Goal: Task Accomplishment & Management: Use online tool/utility

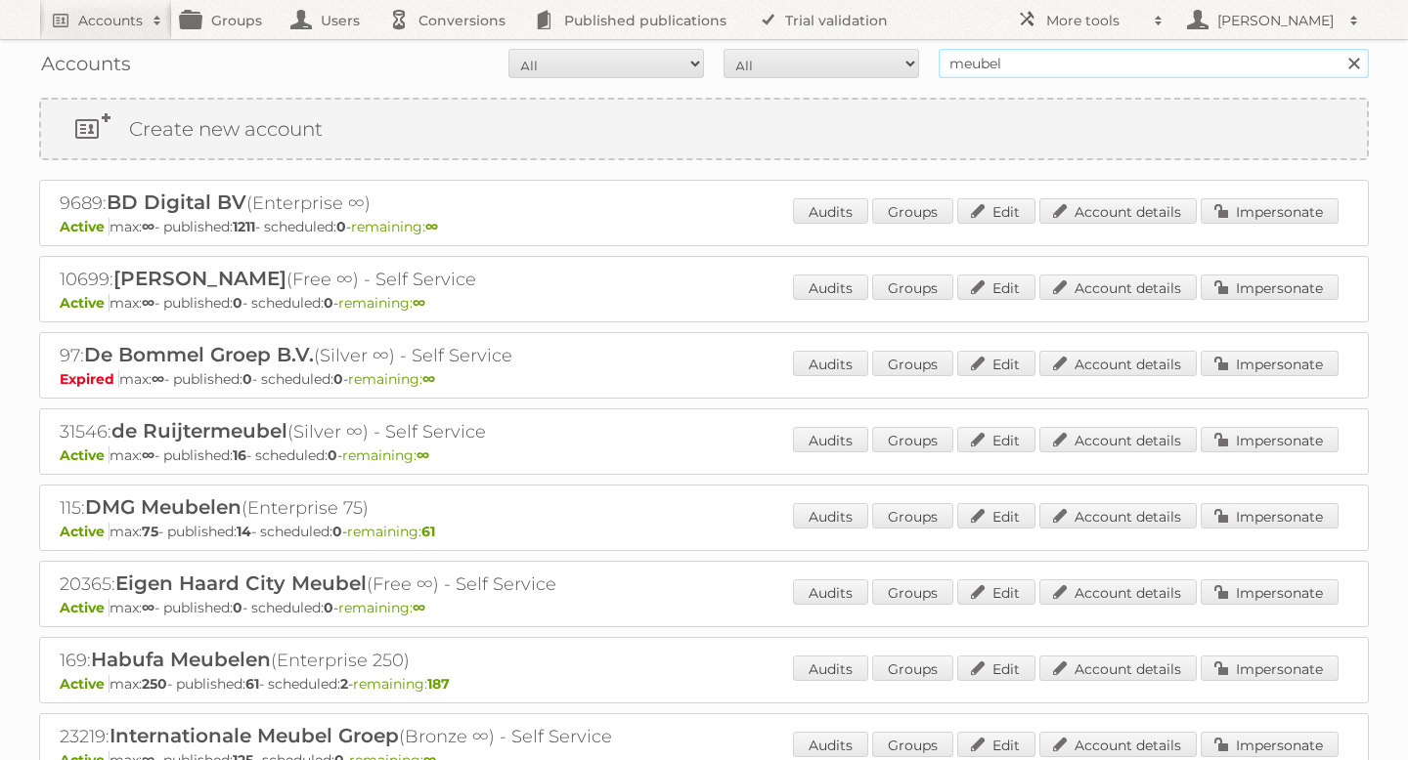
click at [1121, 65] on input "meubel" at bounding box center [1153, 63] width 430 height 29
paste input "92743"
type input "92743"
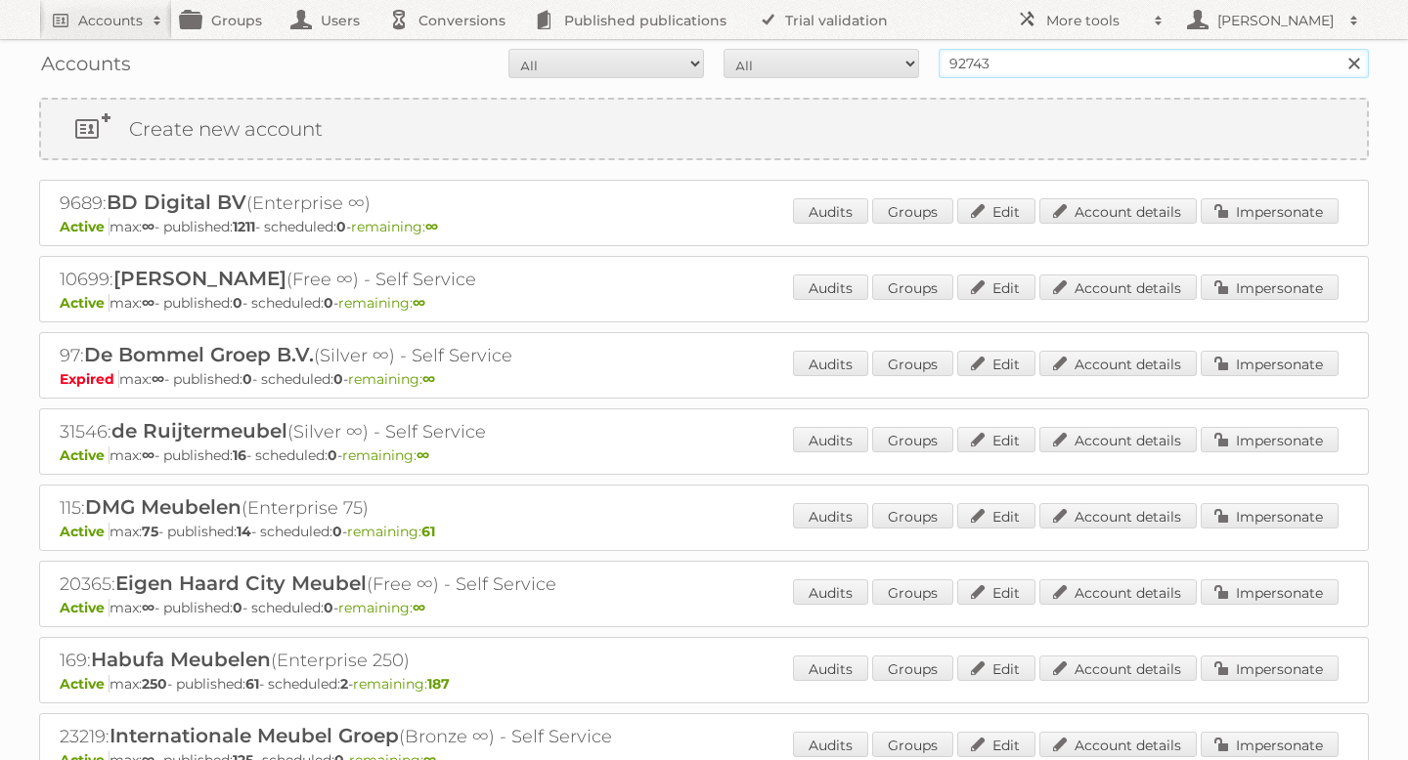
click at [1338, 49] on input "Search" at bounding box center [1352, 63] width 29 height 29
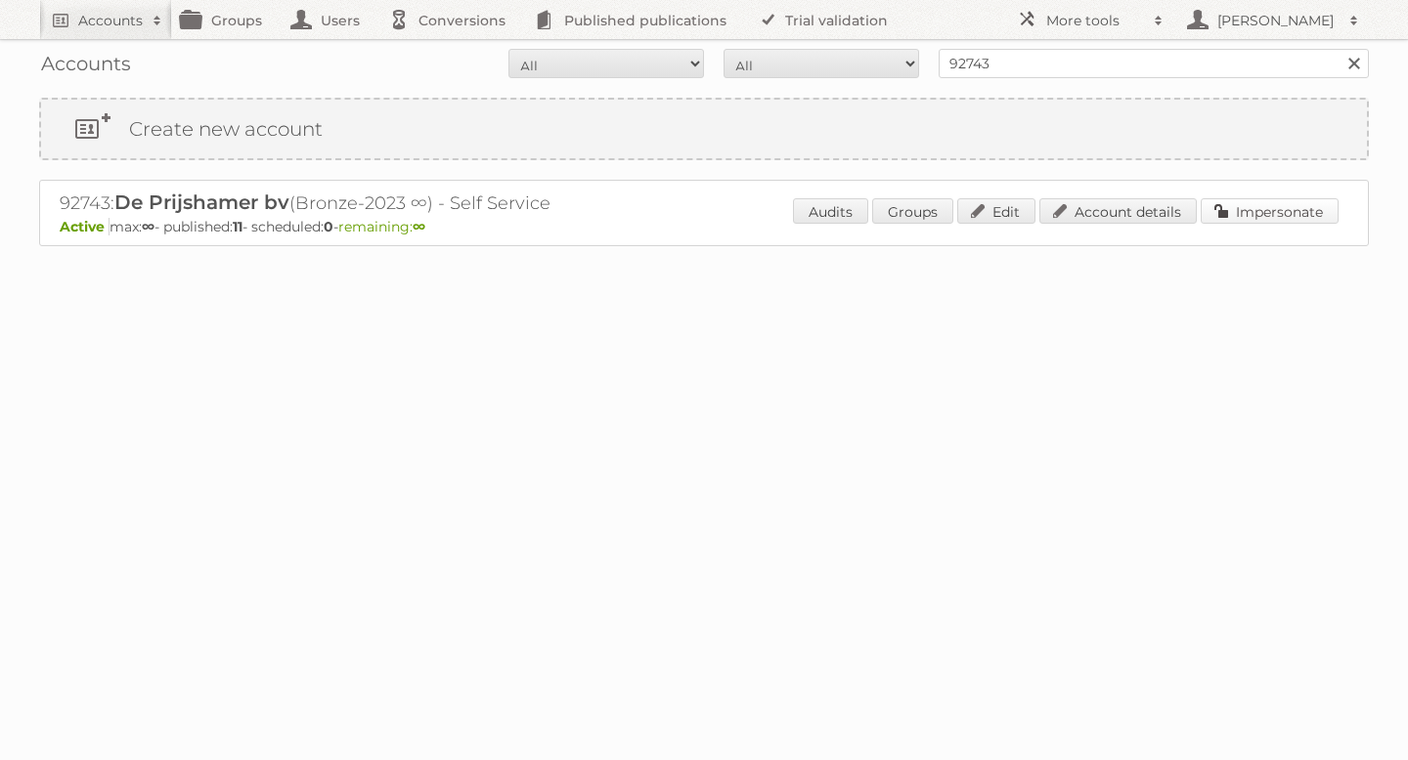
click at [1236, 202] on link "Impersonate" at bounding box center [1269, 210] width 138 height 25
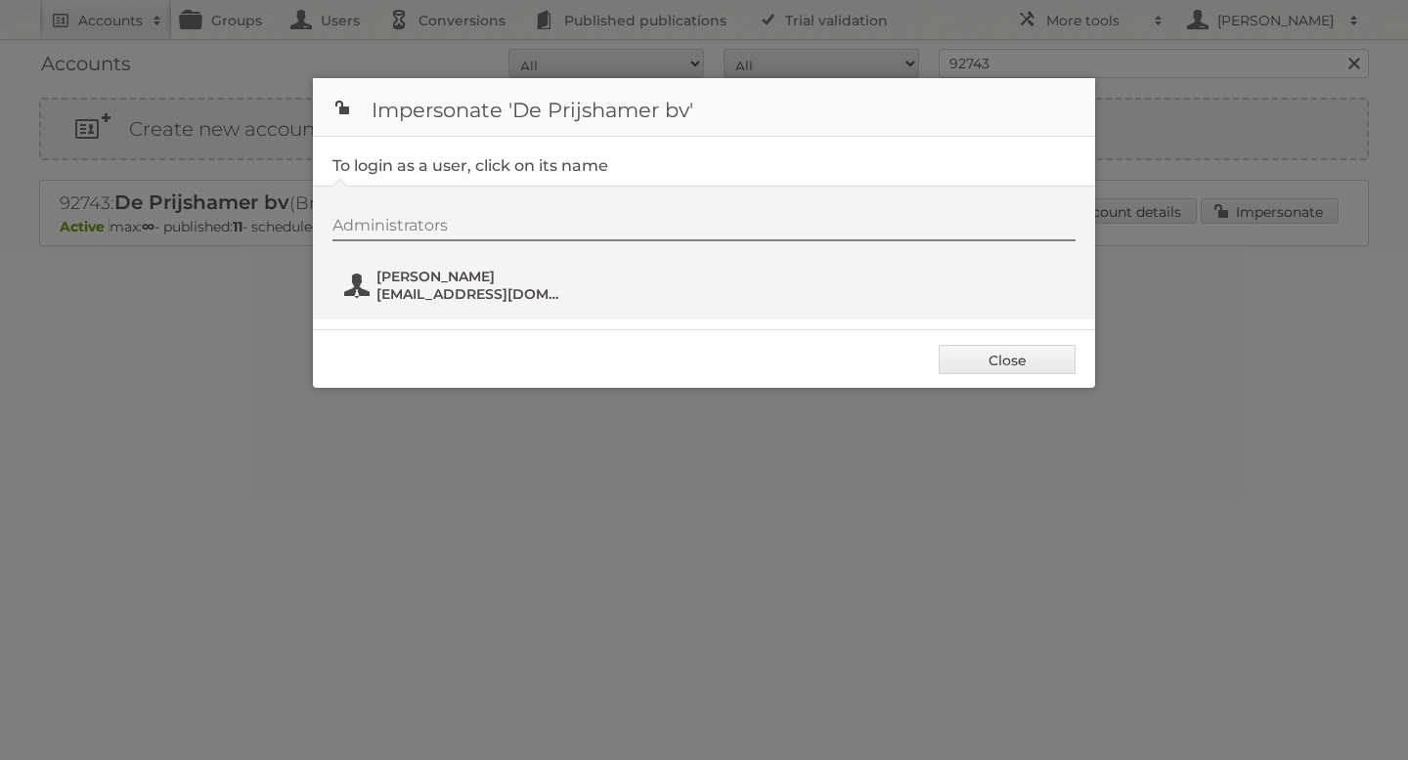
click at [410, 298] on span "contact@deprijshamer.nl" at bounding box center [471, 294] width 190 height 18
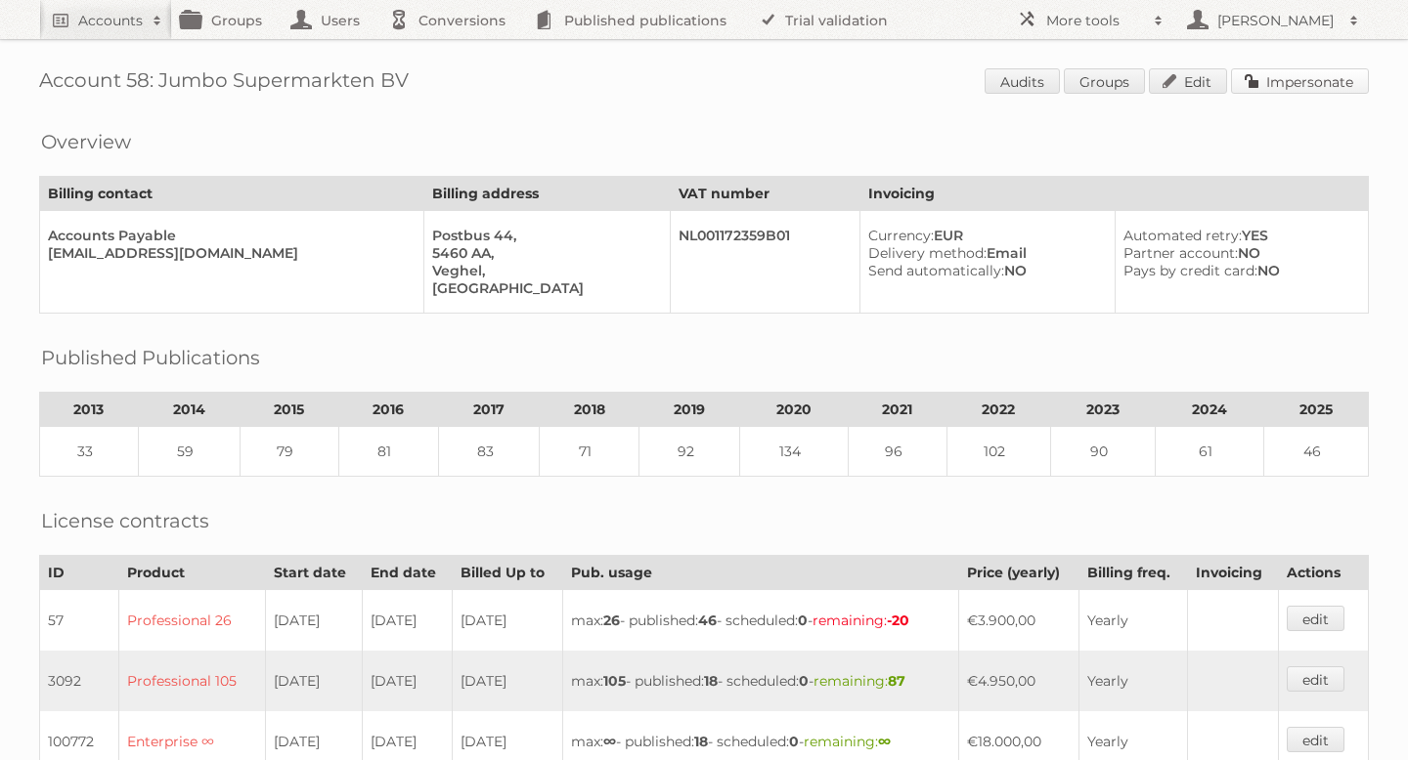
click at [1296, 86] on link "Impersonate" at bounding box center [1300, 80] width 138 height 25
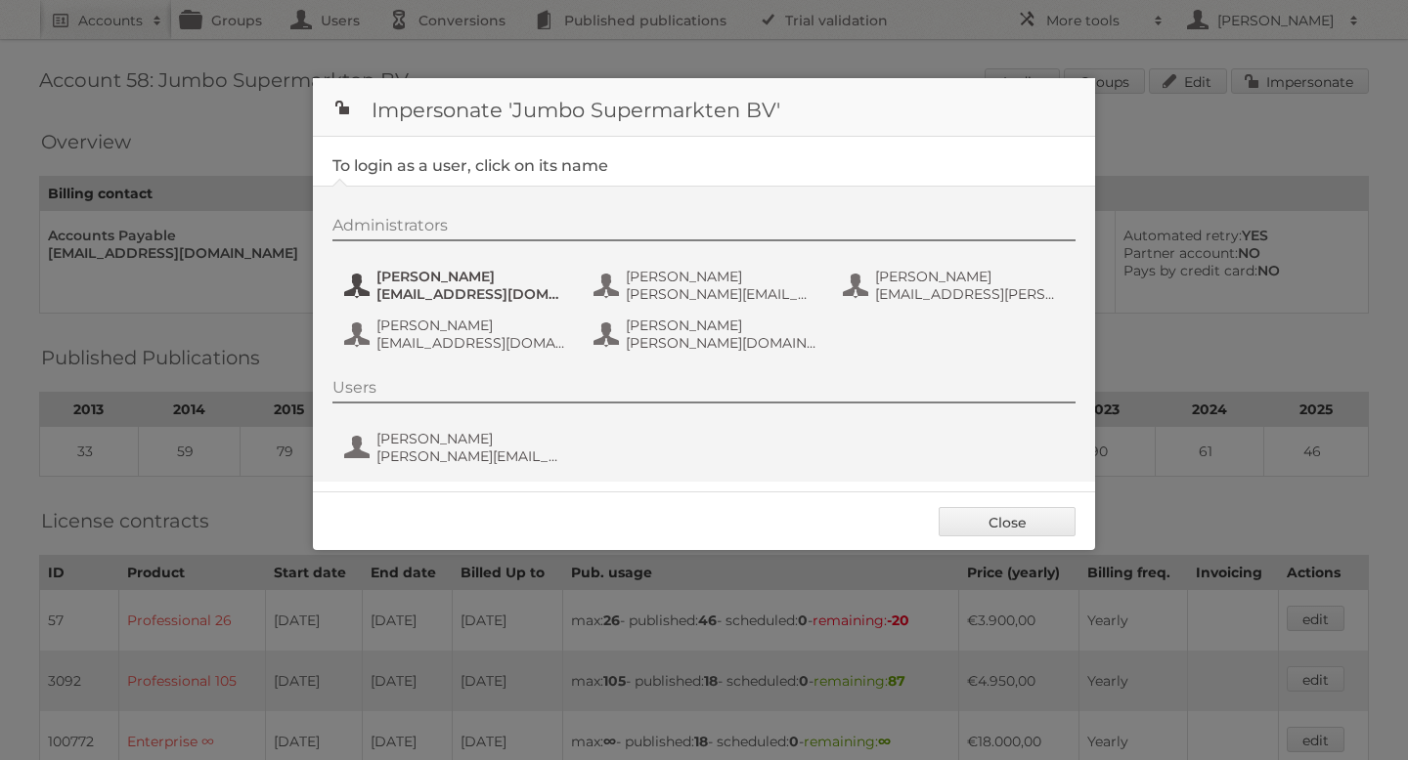
click at [505, 281] on span "Anneke van Eijk- Vogels" at bounding box center [471, 277] width 190 height 18
